Goal: Task Accomplishment & Management: Manage account settings

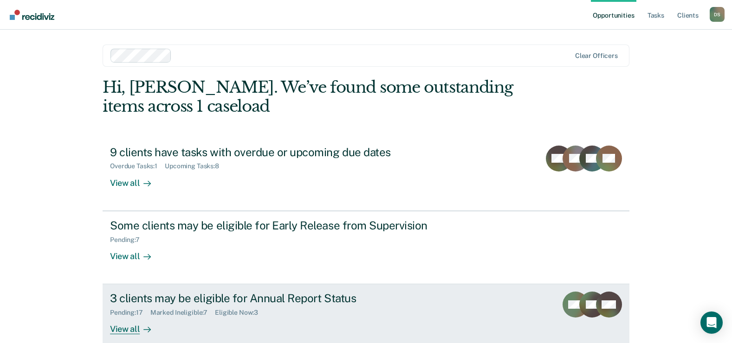
click at [193, 297] on div "3 clients may be eligible for Annual Report Status" at bounding box center [273, 298] width 326 height 13
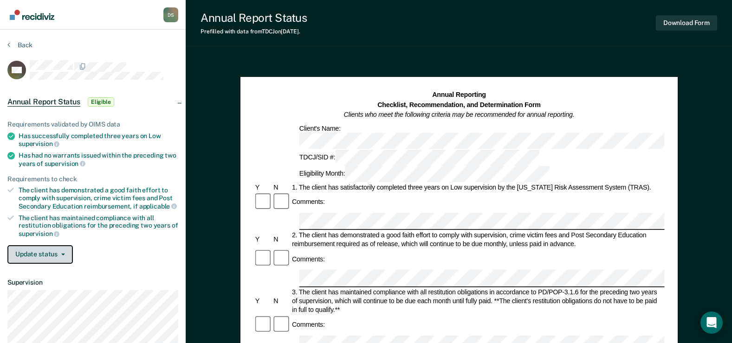
click at [65, 257] on button "Update status" at bounding box center [39, 254] width 65 height 19
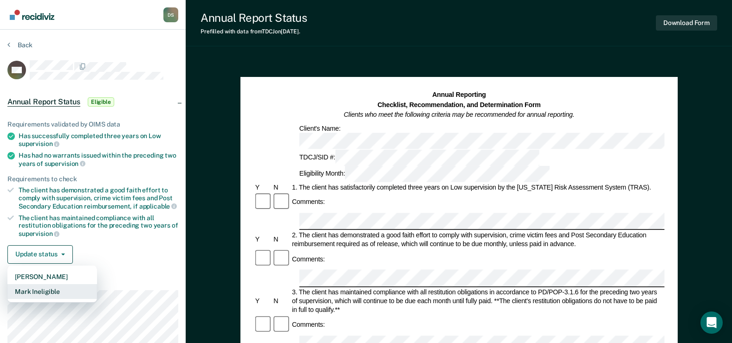
click at [61, 293] on button "Mark Ineligible" at bounding box center [52, 291] width 90 height 15
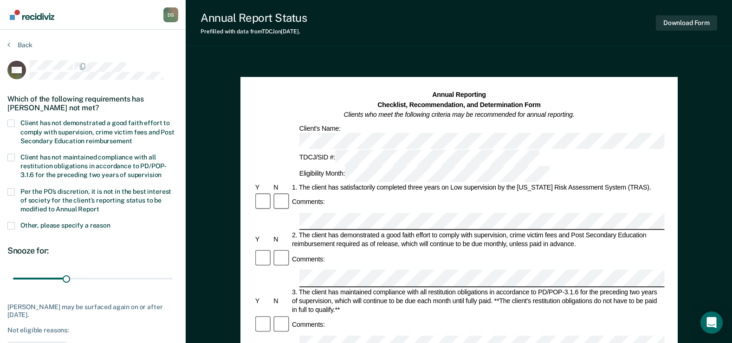
click at [13, 125] on span at bounding box center [10, 123] width 7 height 7
click at [132, 138] on input "Client has not demonstrated a good faith effort to comply with supervision, cri…" at bounding box center [132, 138] width 0 height 0
drag, startPoint x: 64, startPoint y: 278, endPoint x: 230, endPoint y: 286, distance: 166.3
type input "90"
click at [173, 287] on input "range" at bounding box center [93, 279] width 160 height 16
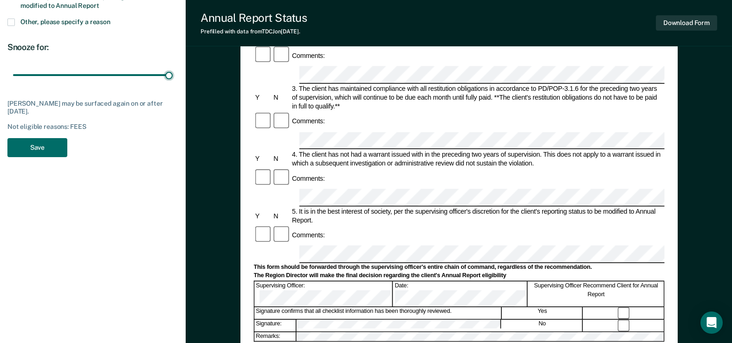
scroll to position [190, 0]
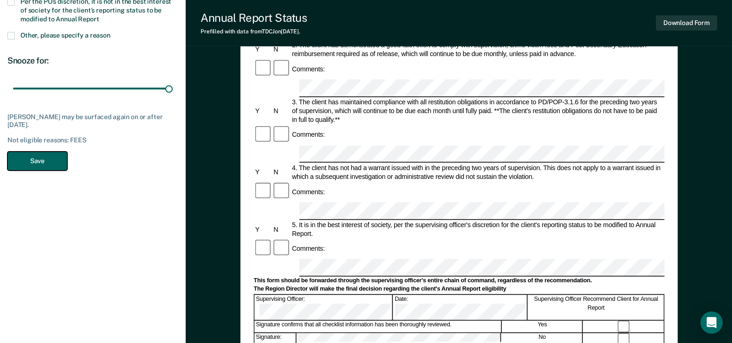
click at [42, 158] on button "Save" at bounding box center [37, 161] width 60 height 19
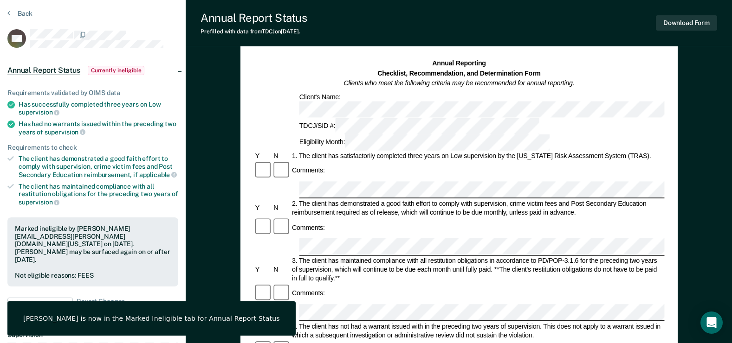
scroll to position [0, 0]
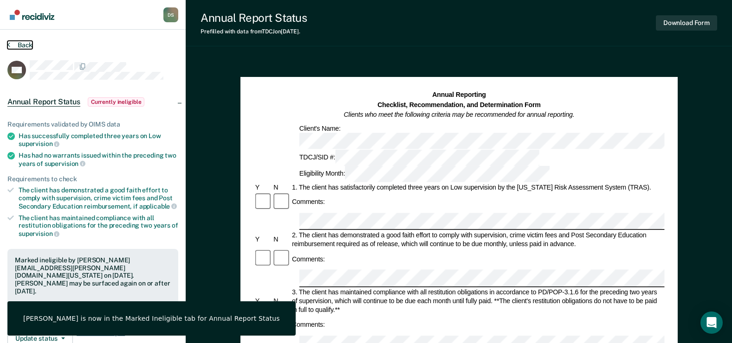
click at [24, 44] on button "Back" at bounding box center [19, 45] width 25 height 8
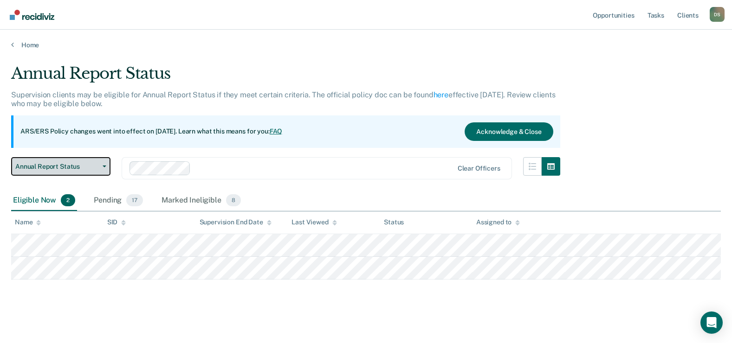
click at [105, 169] on button "Annual Report Status" at bounding box center [60, 166] width 99 height 19
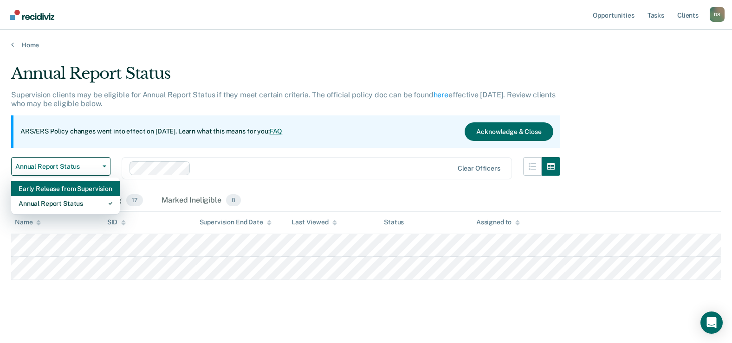
click at [94, 187] on div "Early Release from Supervision" at bounding box center [66, 188] width 94 height 15
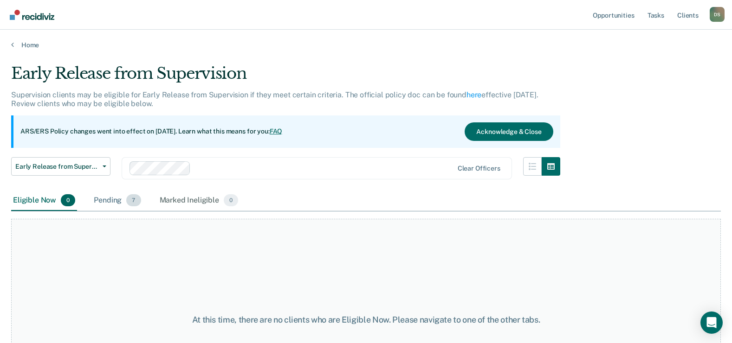
click at [112, 202] on div "Pending 7" at bounding box center [117, 201] width 51 height 20
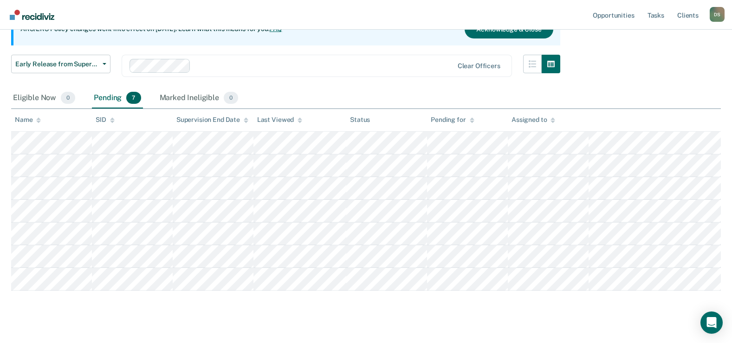
scroll to position [117, 0]
